Goal: Transaction & Acquisition: Purchase product/service

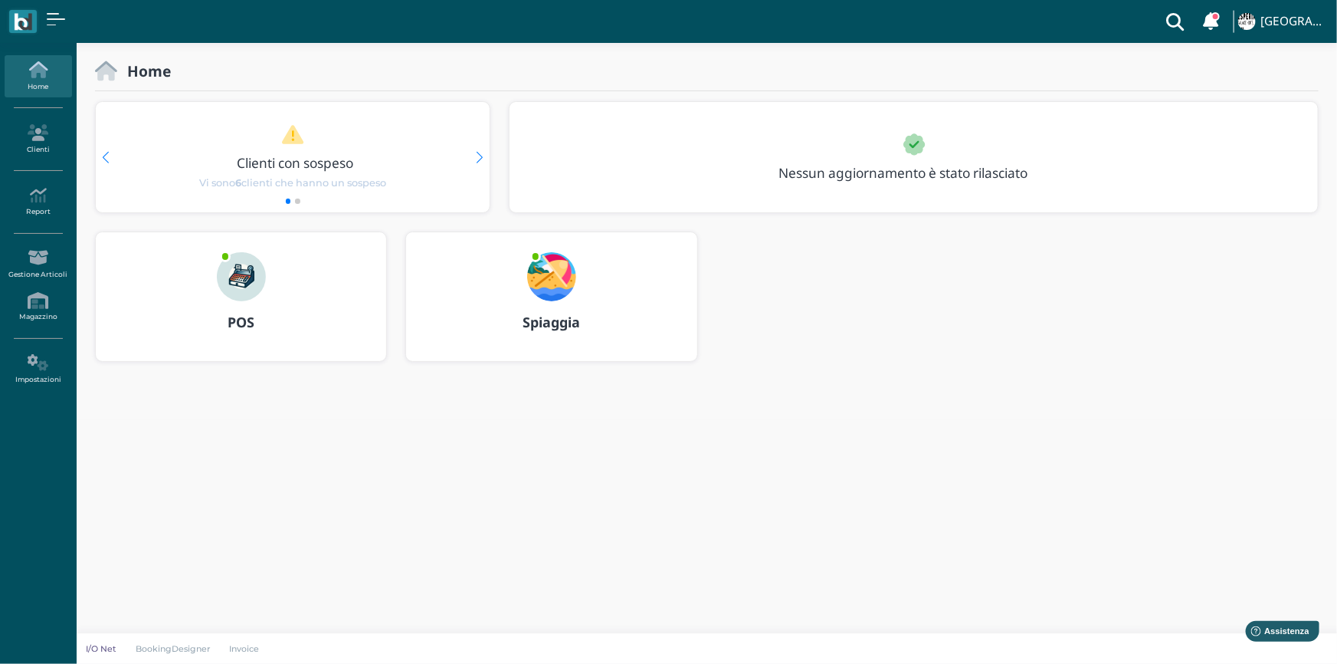
click at [238, 319] on b "POS" at bounding box center [241, 322] width 27 height 18
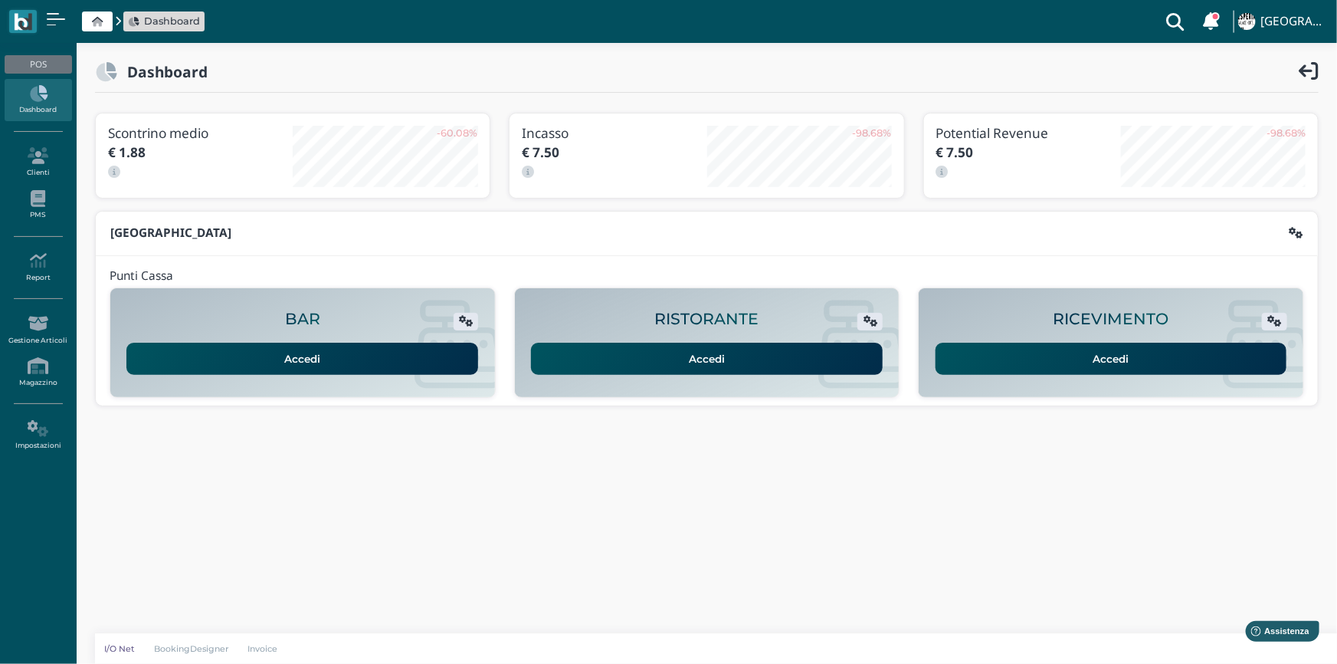
click at [1088, 349] on link "Accedi" at bounding box center [1112, 359] width 352 height 32
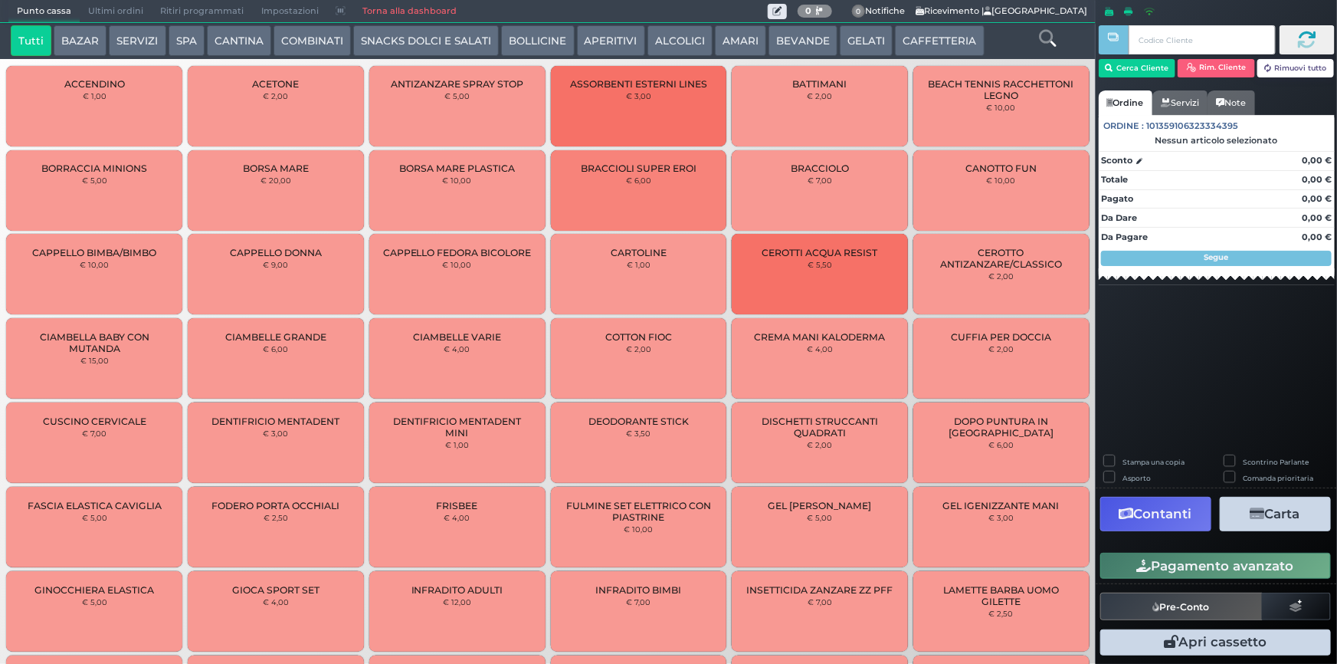
click at [797, 38] on button "BEVANDE" at bounding box center [803, 40] width 69 height 31
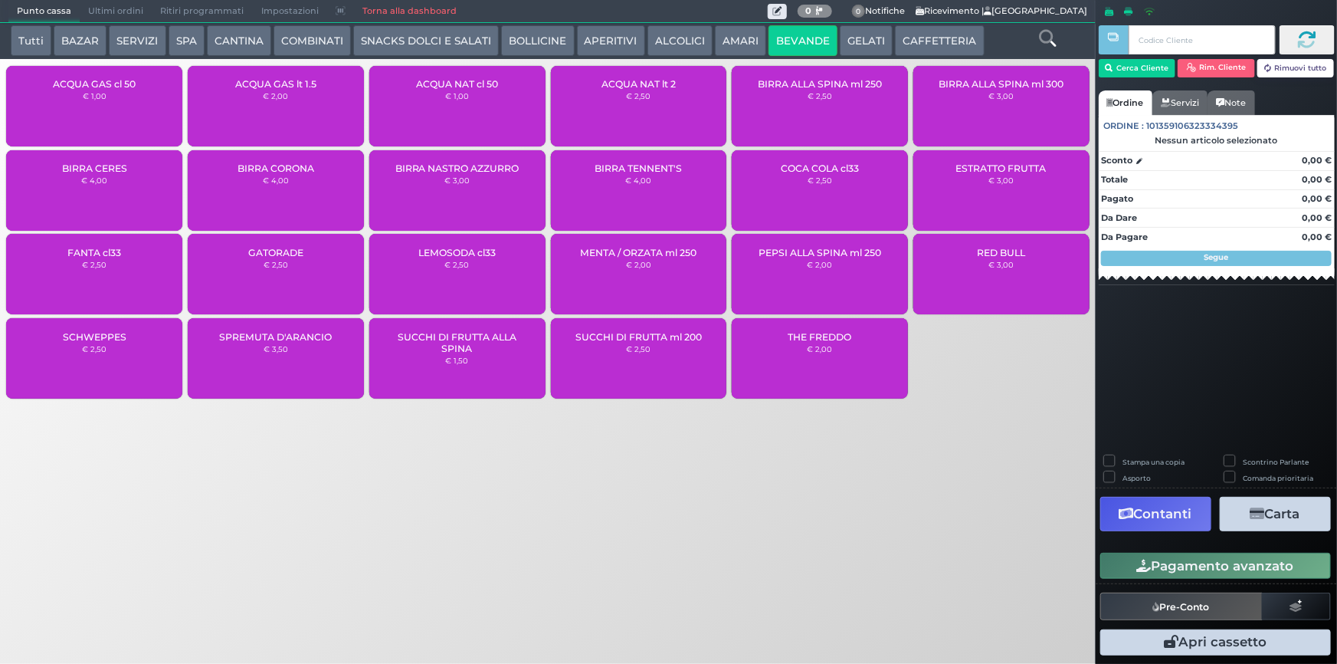
click at [917, 44] on button "CAFFETTERIA" at bounding box center [939, 40] width 89 height 31
